Goal: Transaction & Acquisition: Purchase product/service

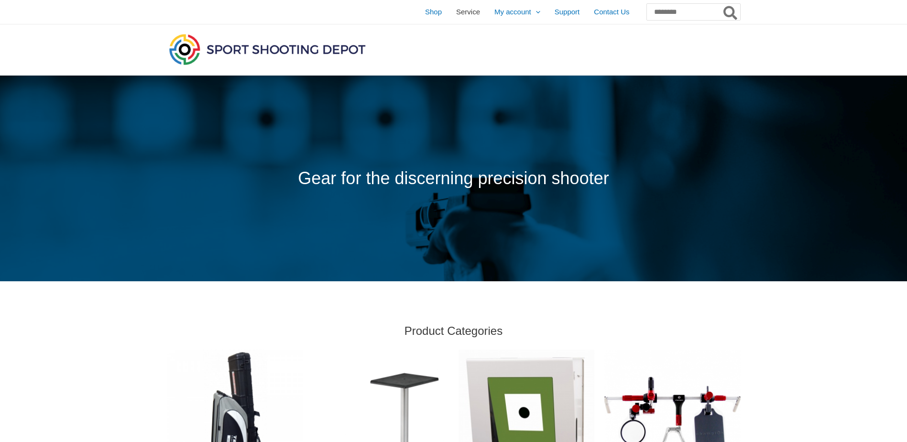
click at [456, 8] on span "Service" at bounding box center [468, 12] width 24 height 24
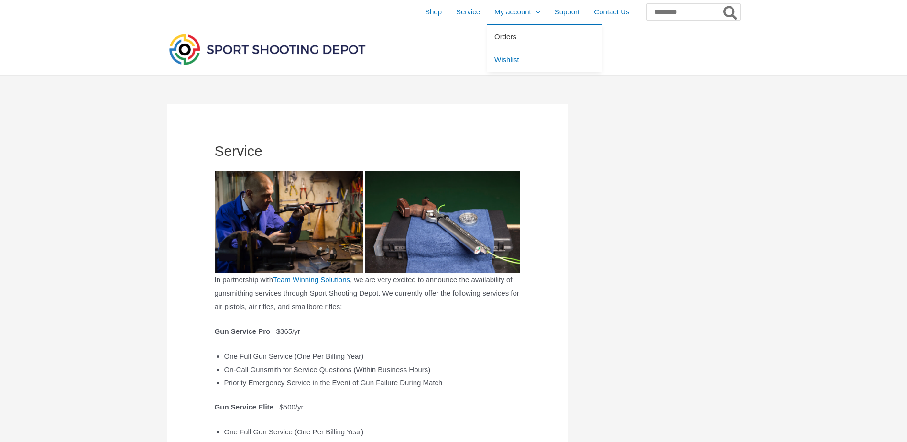
click at [494, 35] on span "Orders" at bounding box center [505, 37] width 22 height 8
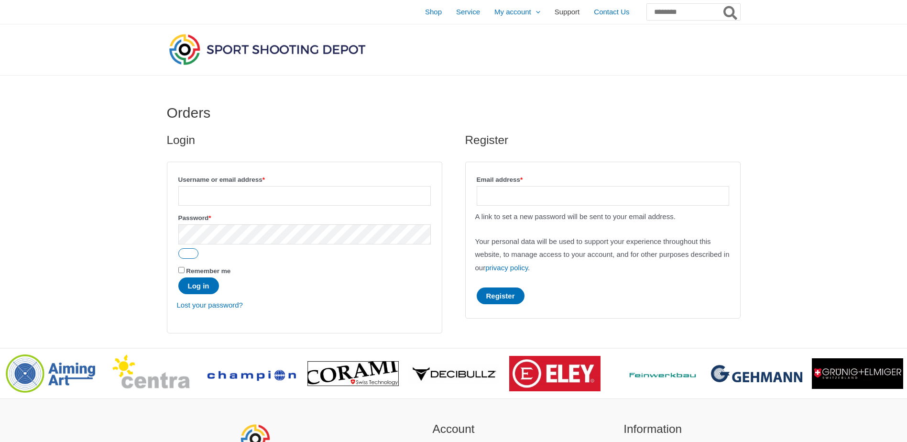
click at [554, 9] on span "Support" at bounding box center [566, 12] width 25 height 24
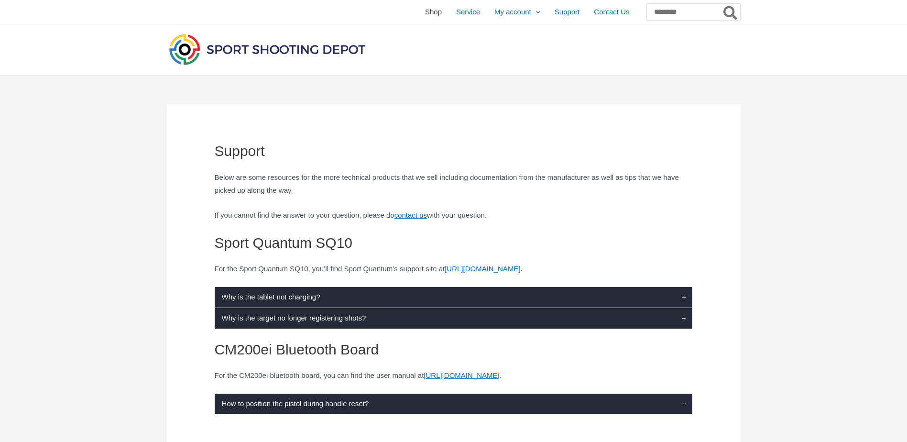
click at [425, 11] on span "Shop" at bounding box center [433, 12] width 17 height 24
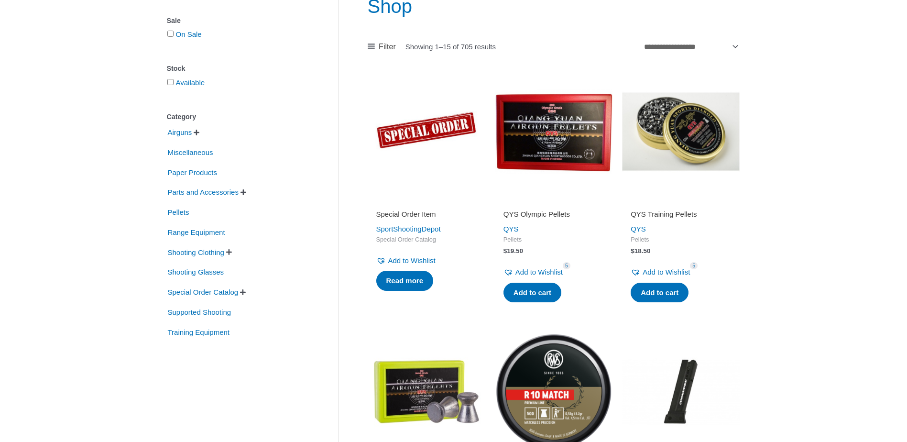
scroll to position [143, 0]
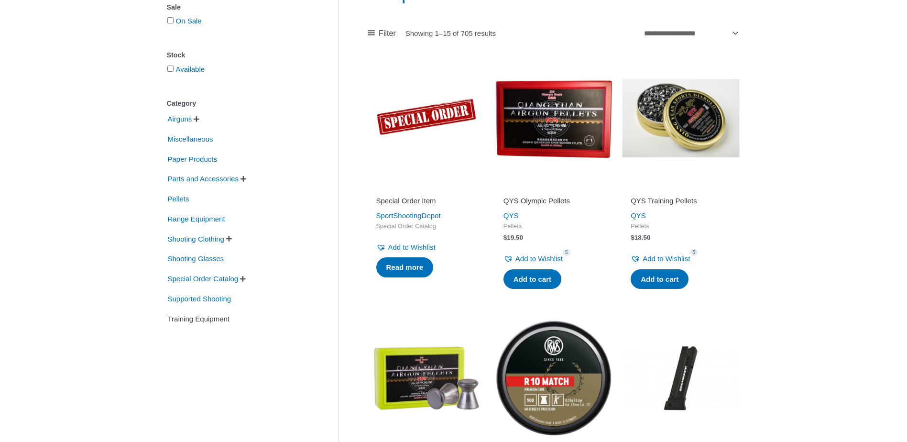
click at [180, 320] on span "Training Equipment" at bounding box center [199, 319] width 64 height 16
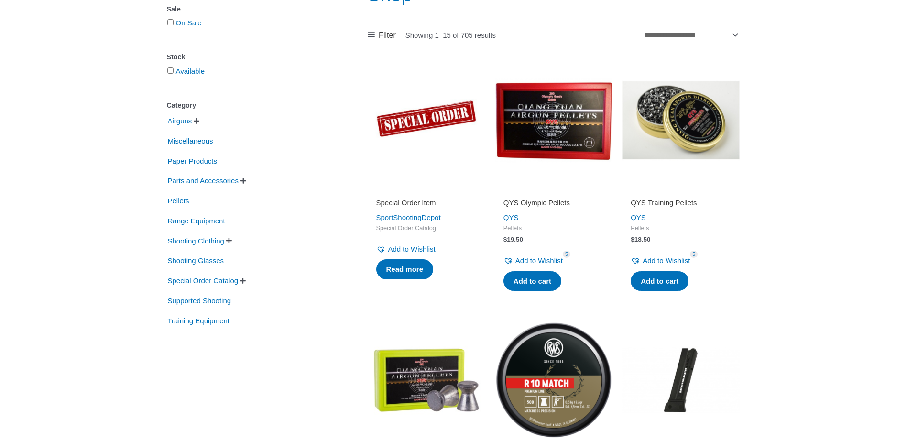
scroll to position [143, 0]
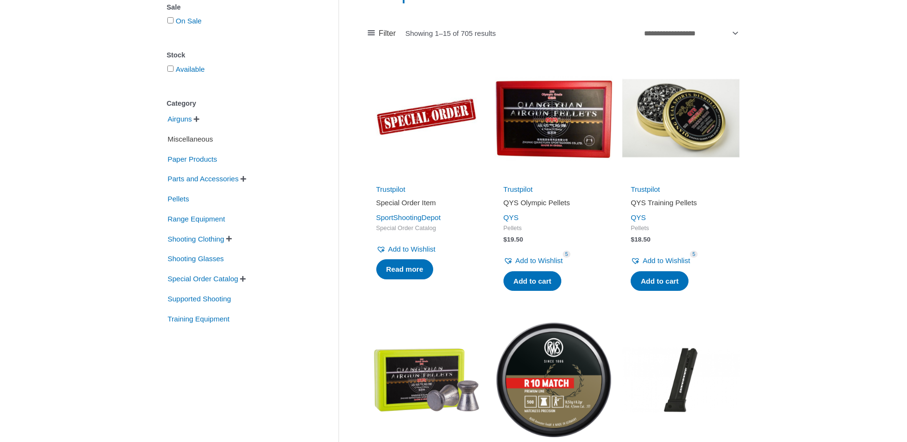
click at [177, 137] on span "Miscellaneous" at bounding box center [190, 139] width 47 height 16
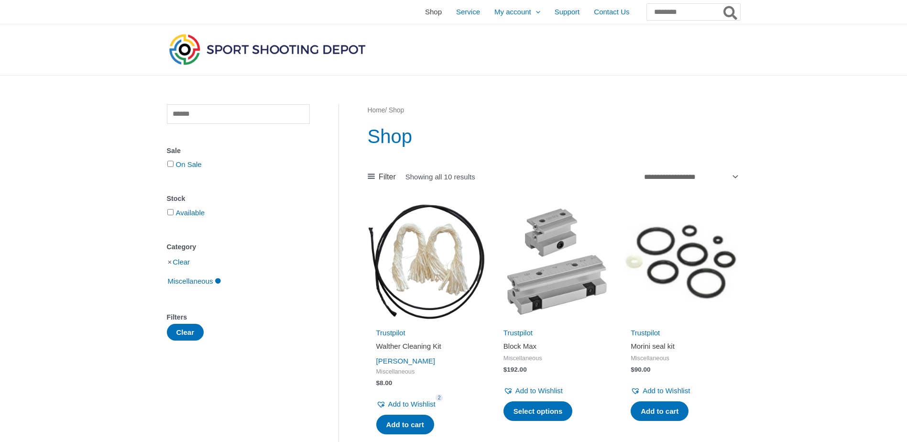
click at [425, 10] on span "Shop" at bounding box center [433, 12] width 17 height 24
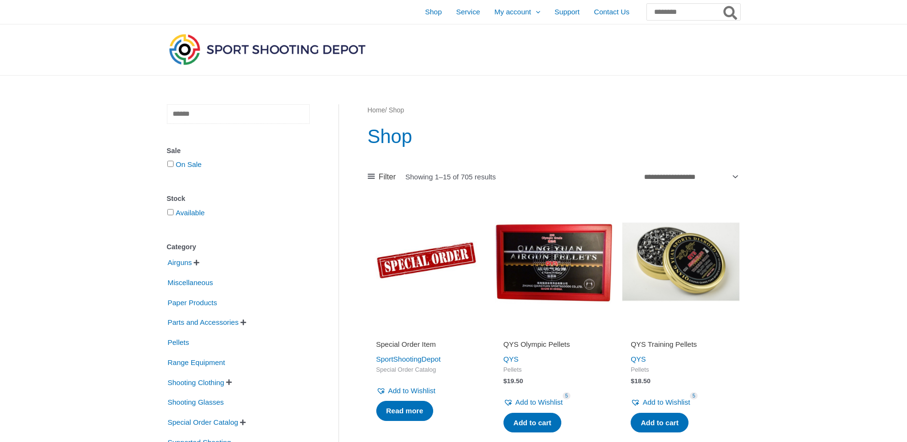
click at [245, 112] on input "text" at bounding box center [238, 114] width 143 height 20
type input "**********"
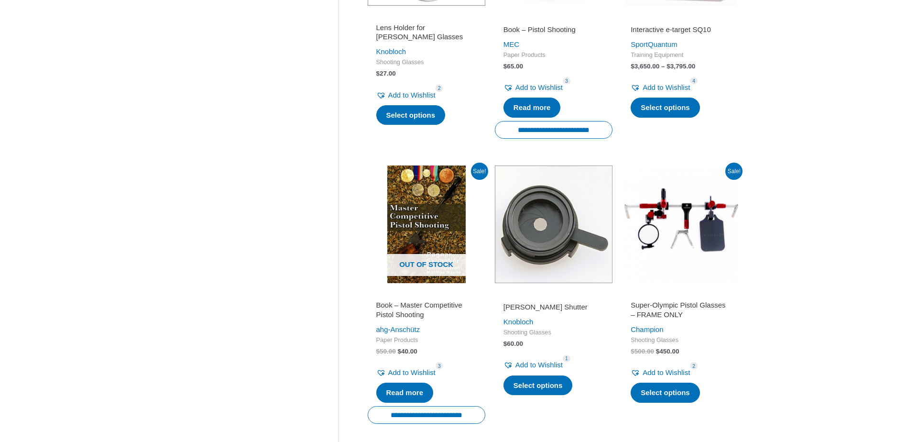
scroll to position [1147, 0]
